Goal: Task Accomplishment & Management: Manage account settings

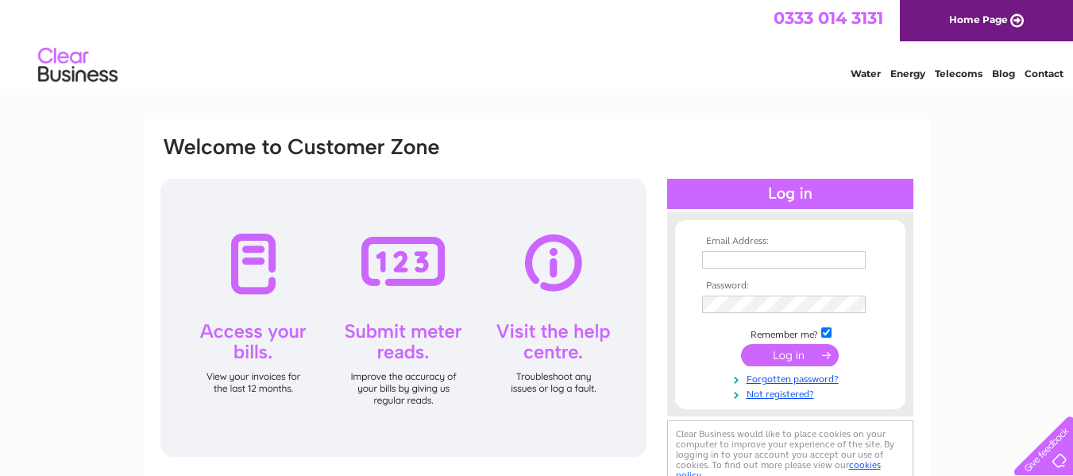
click at [784, 248] on td at bounding box center [790, 259] width 184 height 25
drag, startPoint x: 778, startPoint y: 249, endPoint x: 781, endPoint y: 258, distance: 9.8
click at [779, 249] on td at bounding box center [790, 259] width 184 height 25
click at [781, 258] on input "text" at bounding box center [784, 260] width 165 height 19
type input "[EMAIL_ADDRESS][DOMAIN_NAME]"
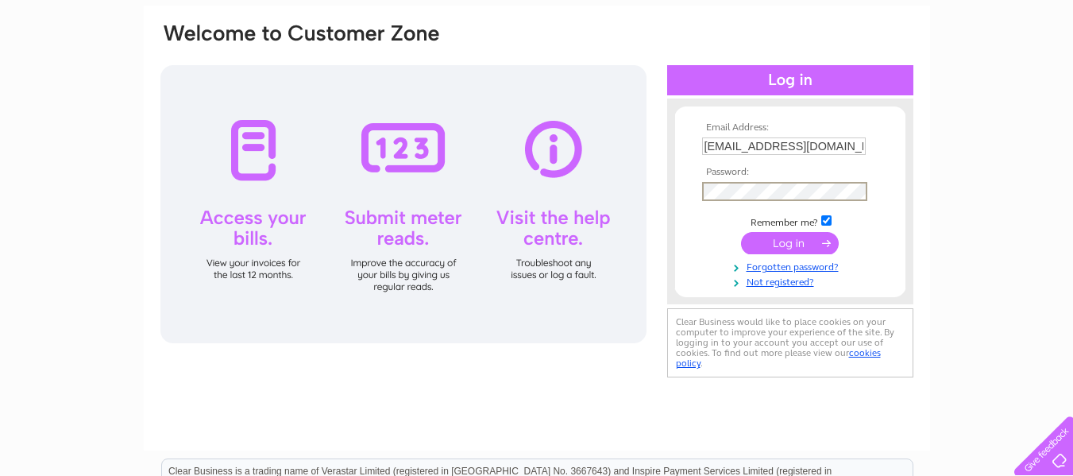
scroll to position [79, 0]
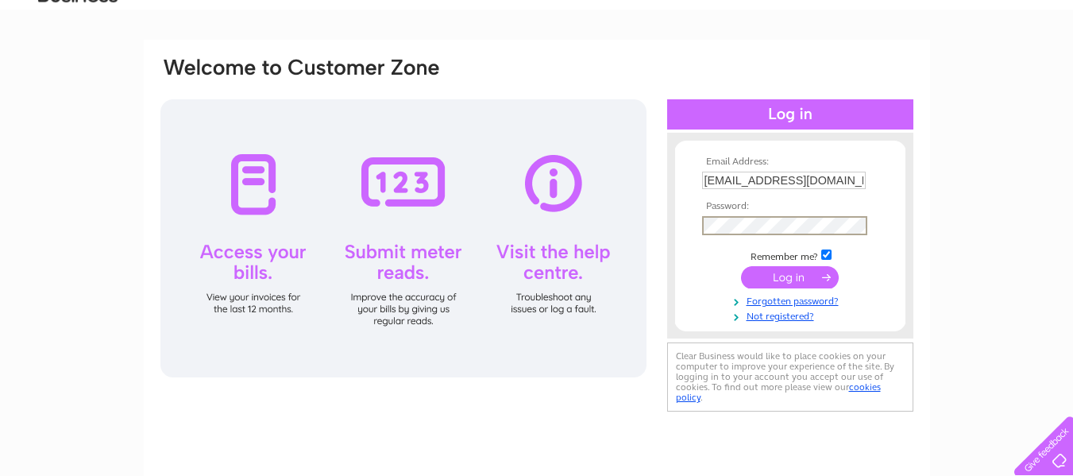
click at [741, 266] on input "submit" at bounding box center [790, 277] width 98 height 22
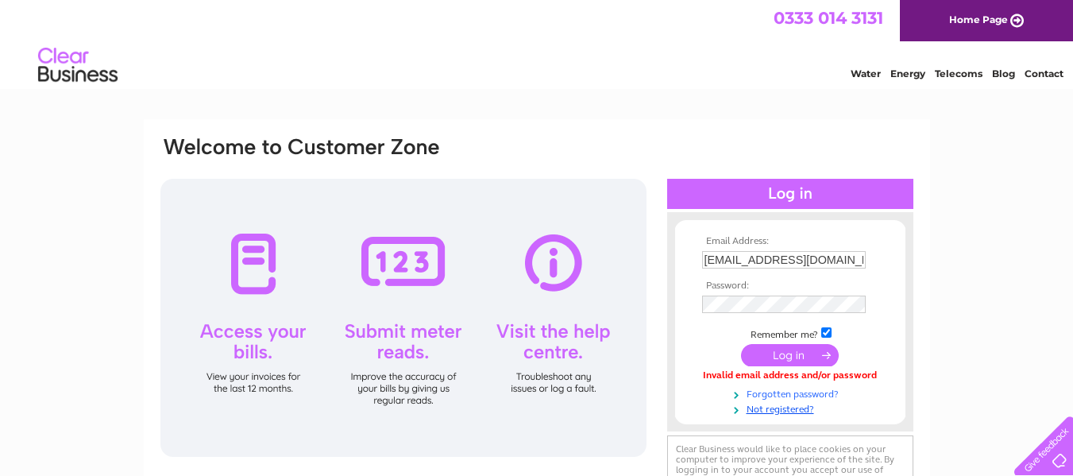
click at [807, 394] on link "Forgotten password?" at bounding box center [792, 392] width 180 height 15
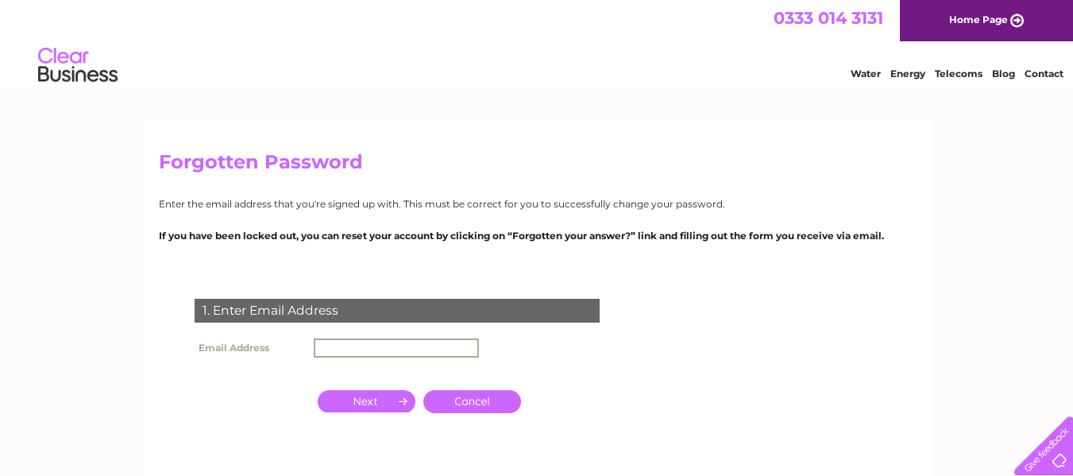
click at [390, 356] on input "text" at bounding box center [396, 347] width 165 height 19
type input "[EMAIL_ADDRESS][DOMAIN_NAME]"
click at [369, 403] on input "button" at bounding box center [367, 401] width 98 height 22
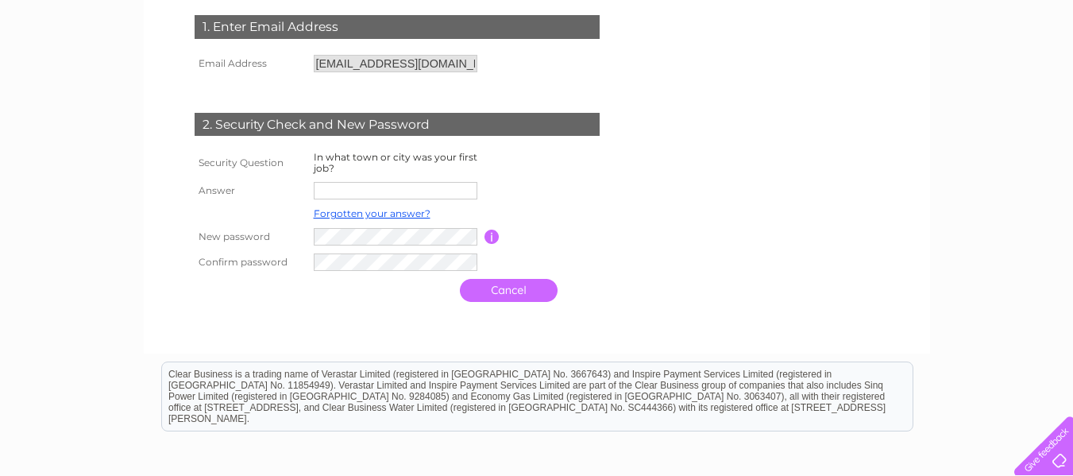
scroll to position [318, 0]
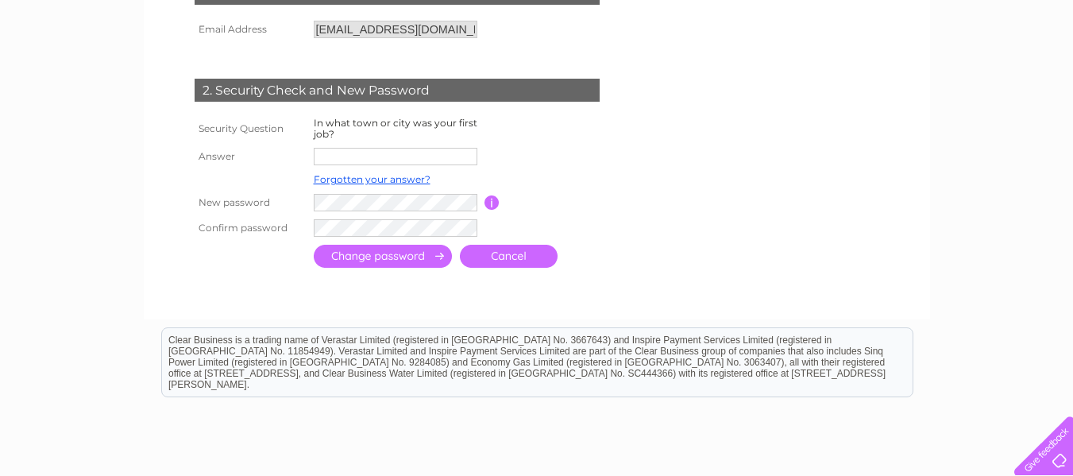
click at [376, 160] on input "text" at bounding box center [396, 156] width 164 height 17
click at [389, 156] on input "text" at bounding box center [396, 157] width 165 height 19
type input "N"
click at [392, 148] on input "text" at bounding box center [396, 157] width 165 height 19
click at [537, 261] on link "Cancel" at bounding box center [509, 256] width 98 height 23
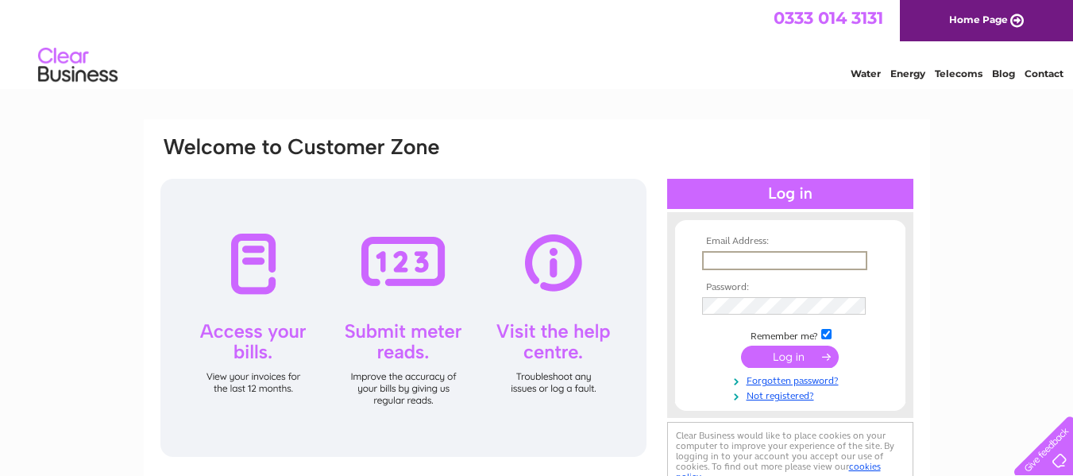
click at [740, 253] on input "text" at bounding box center [784, 260] width 165 height 19
type input "[EMAIL_ADDRESS][DOMAIN_NAME]"
click at [741, 345] on input "submit" at bounding box center [790, 356] width 98 height 22
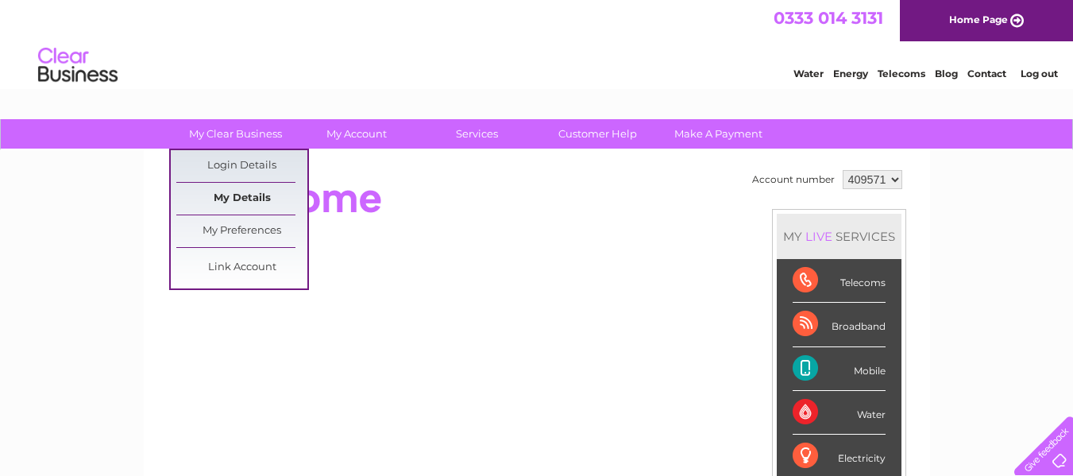
click at [257, 195] on link "My Details" at bounding box center [241, 199] width 131 height 32
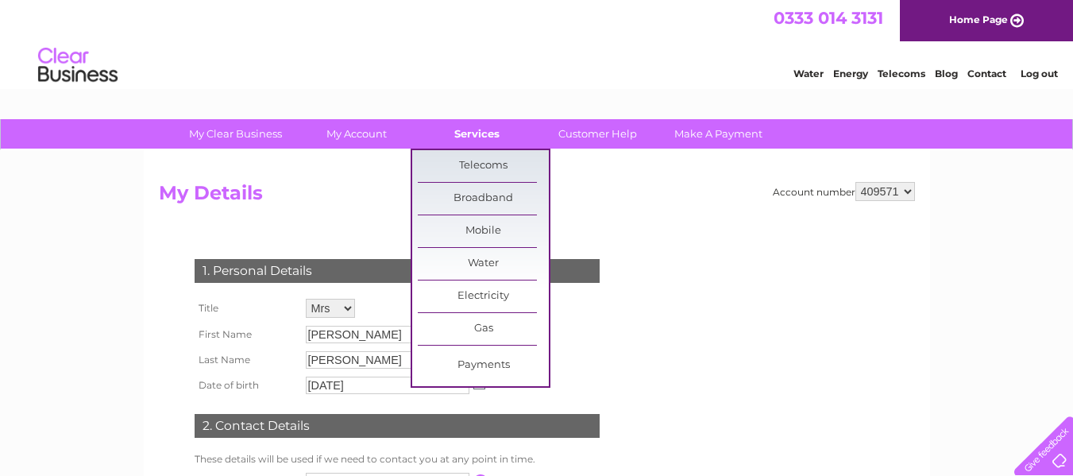
click at [454, 131] on link "Services" at bounding box center [476, 133] width 131 height 29
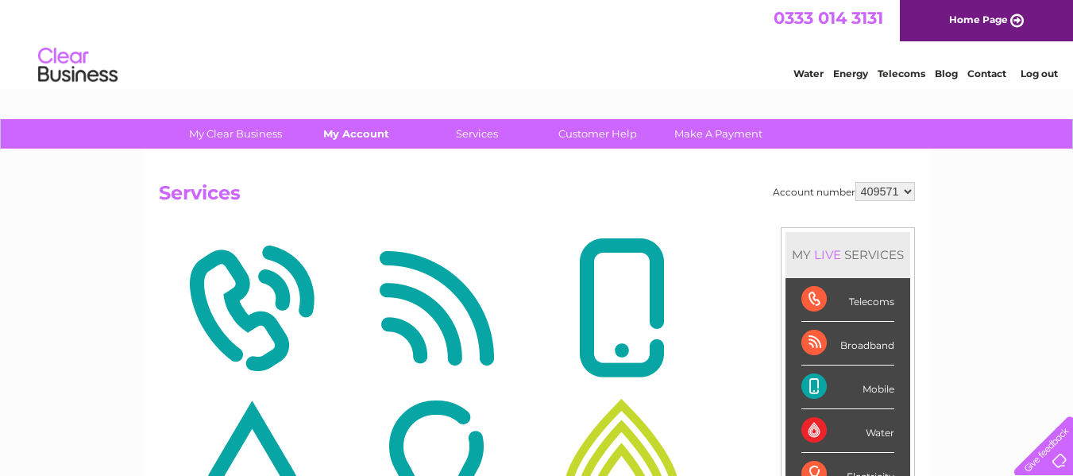
click at [345, 127] on link "My Account" at bounding box center [356, 133] width 131 height 29
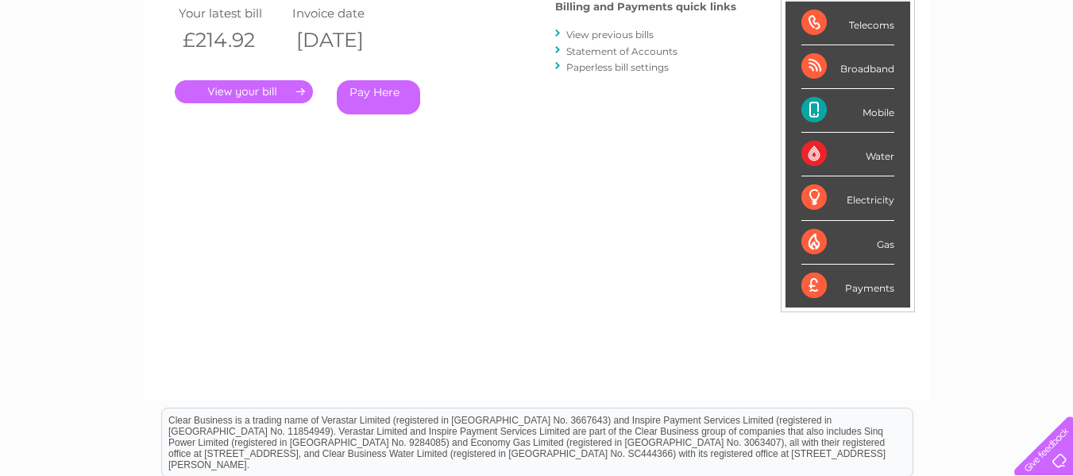
scroll to position [7, 0]
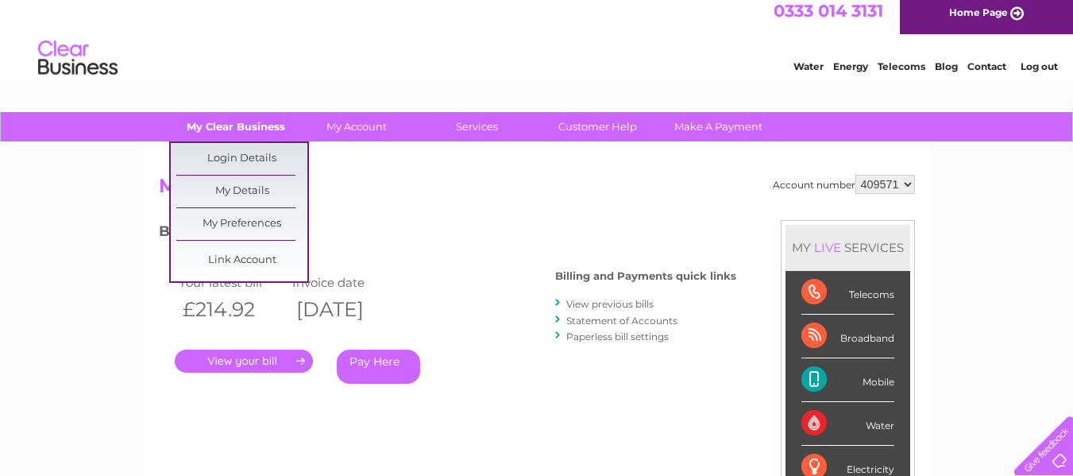
click at [253, 129] on link "My Clear Business" at bounding box center [235, 126] width 131 height 29
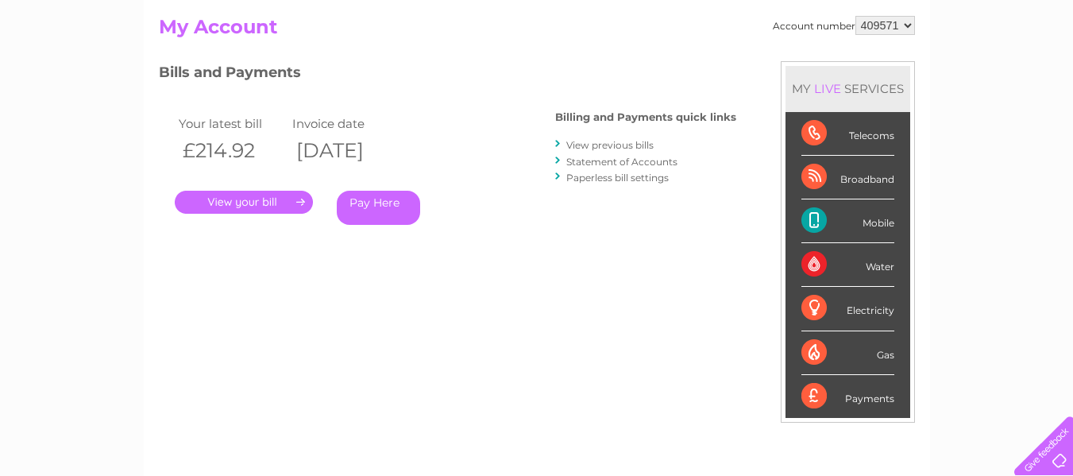
scroll to position [0, 0]
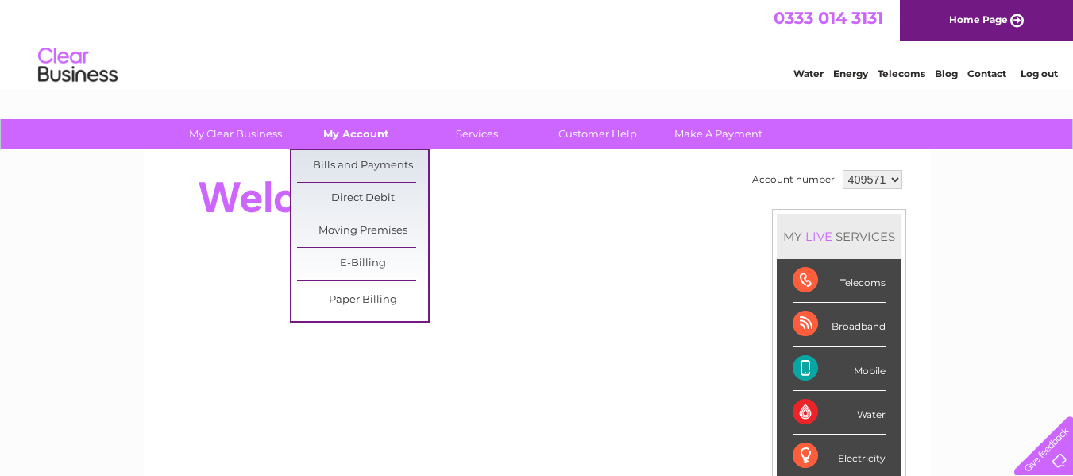
click at [369, 132] on link "My Account" at bounding box center [356, 133] width 131 height 29
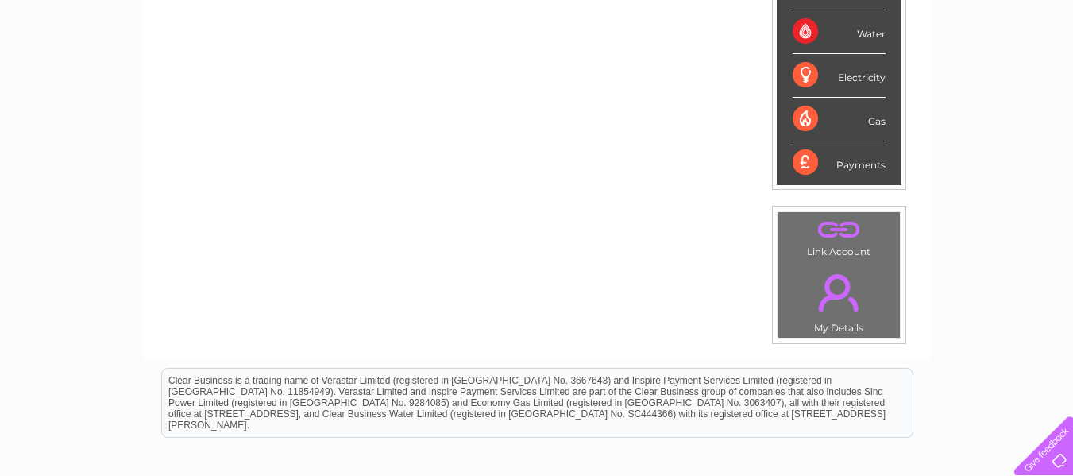
scroll to position [151, 0]
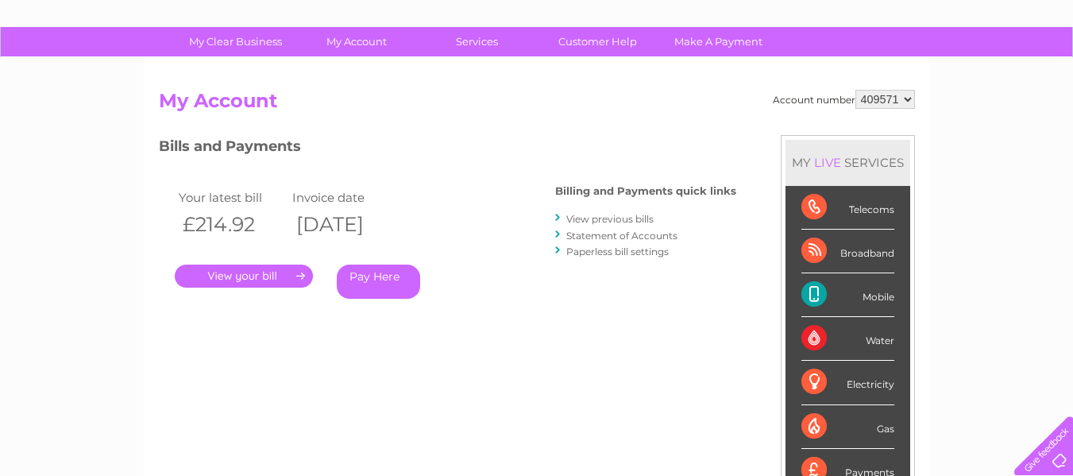
scroll to position [159, 0]
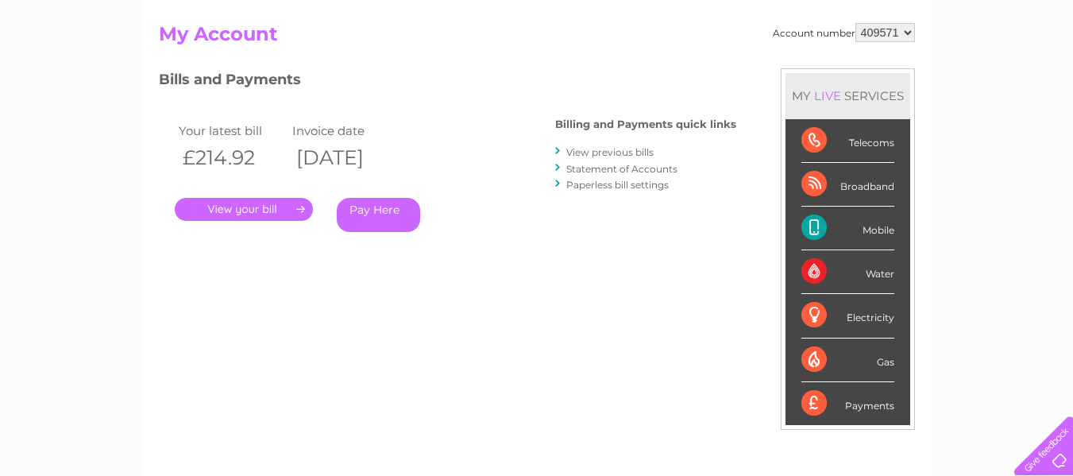
click at [273, 212] on link "." at bounding box center [244, 209] width 138 height 23
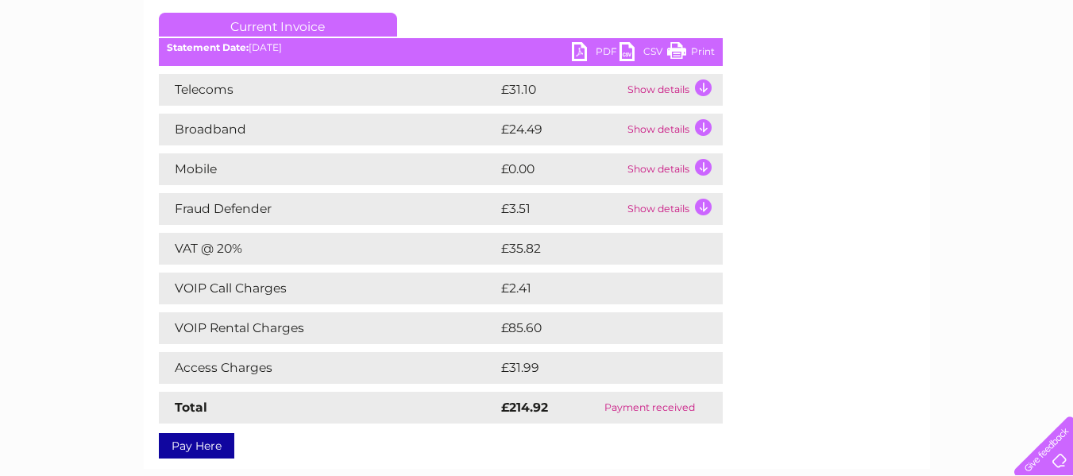
scroll to position [238, 0]
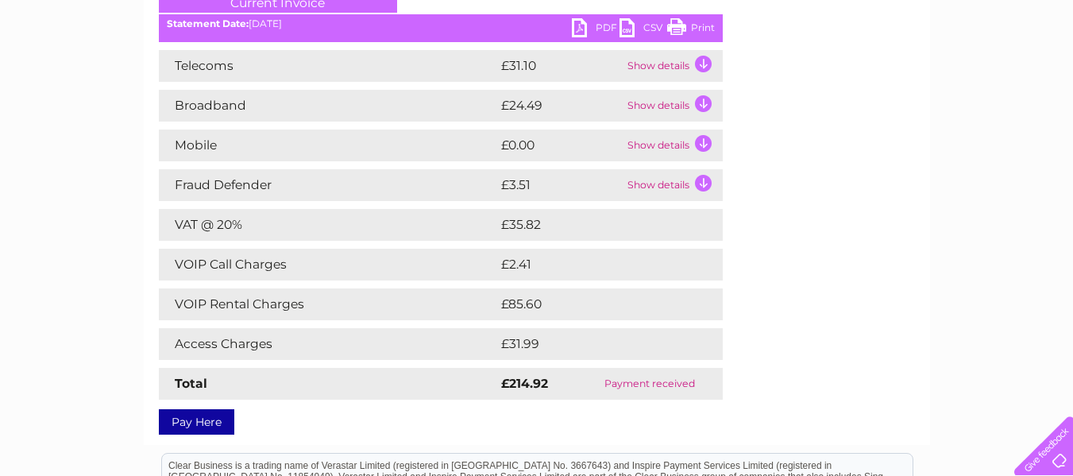
click at [707, 103] on td "Show details" at bounding box center [672, 106] width 99 height 32
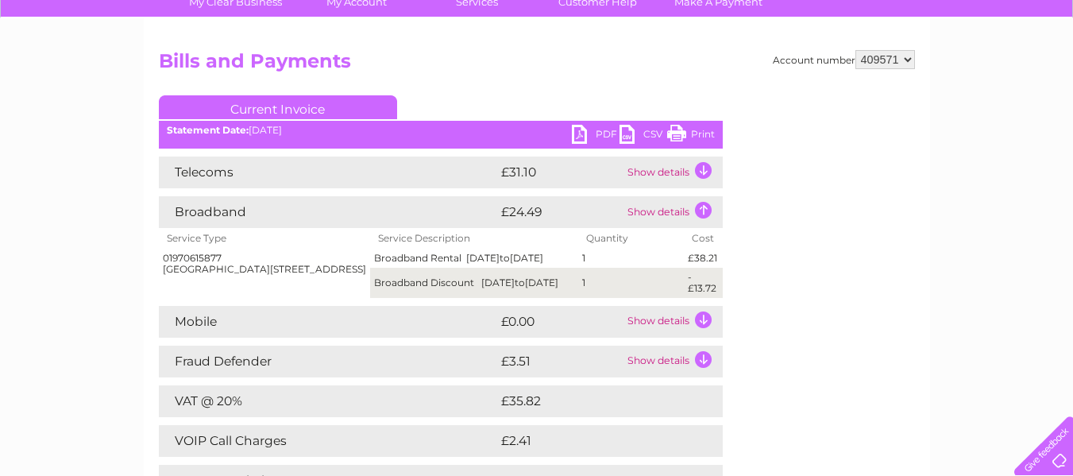
scroll to position [159, 0]
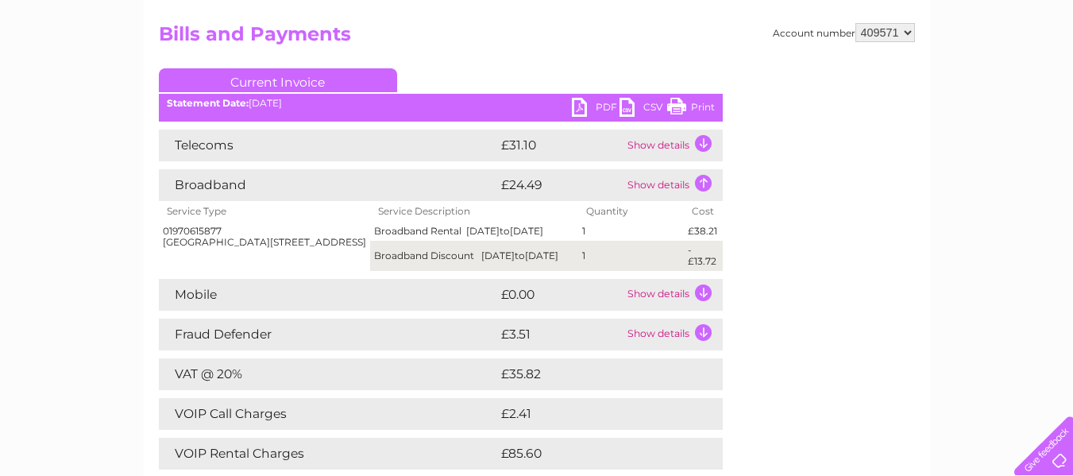
drag, startPoint x: 164, startPoint y: 230, endPoint x: 250, endPoint y: 224, distance: 86.7
click at [250, 224] on td "01970615877 [STREET_ADDRESS]" at bounding box center [265, 246] width 212 height 48
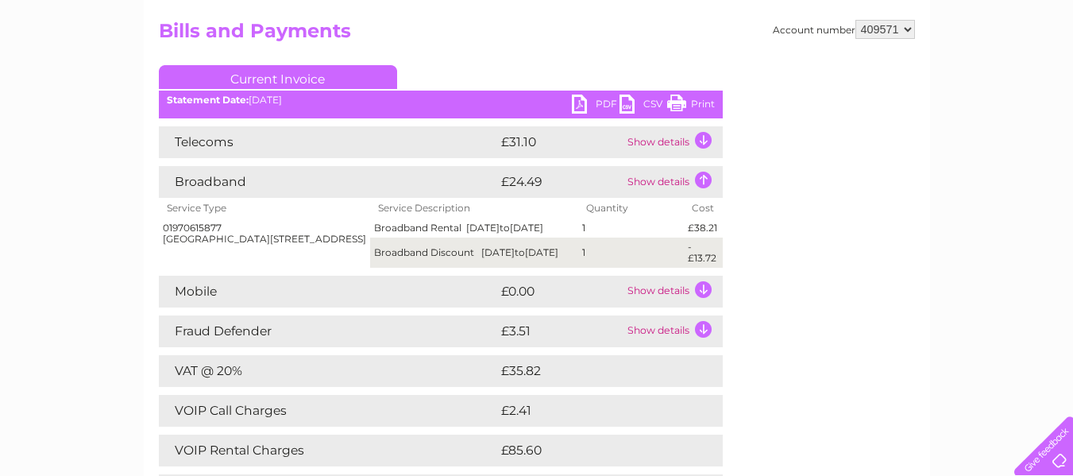
scroll to position [238, 0]
